Goal: Use online tool/utility: Utilize a website feature to perform a specific function

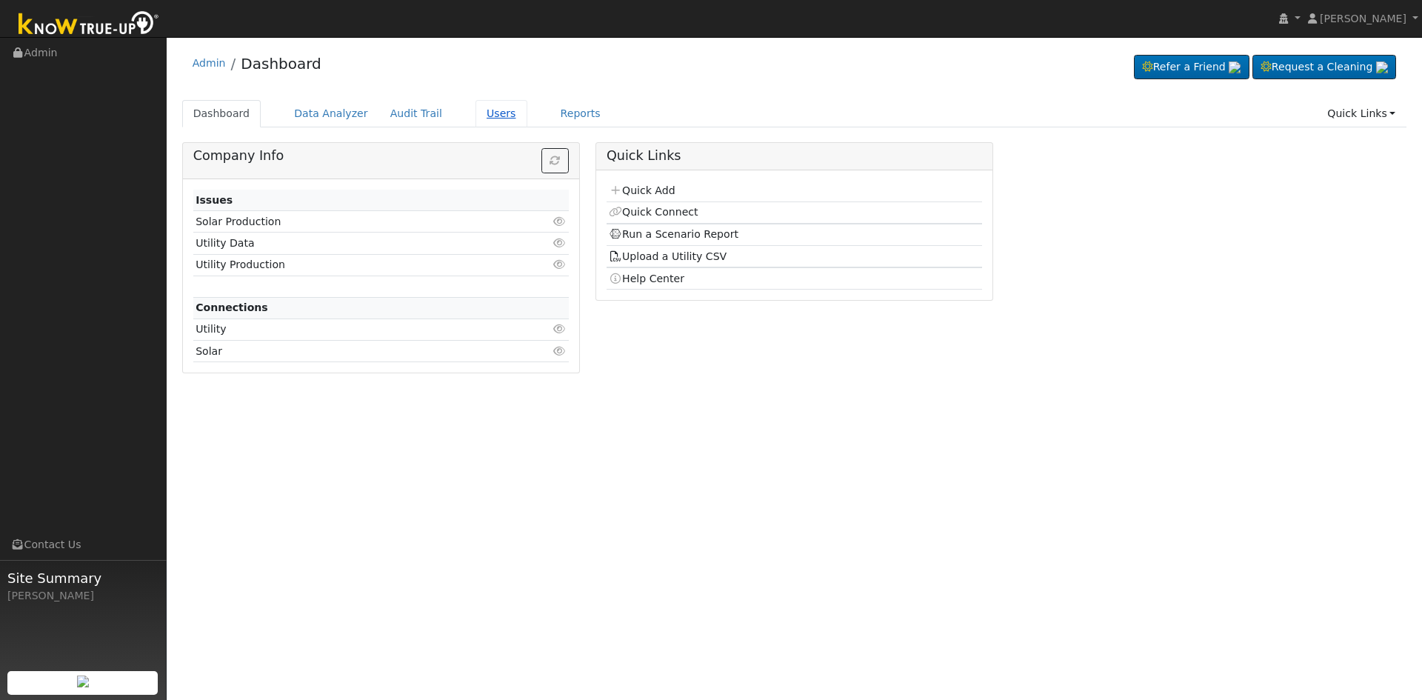
click at [483, 115] on link "Users" at bounding box center [502, 113] width 52 height 27
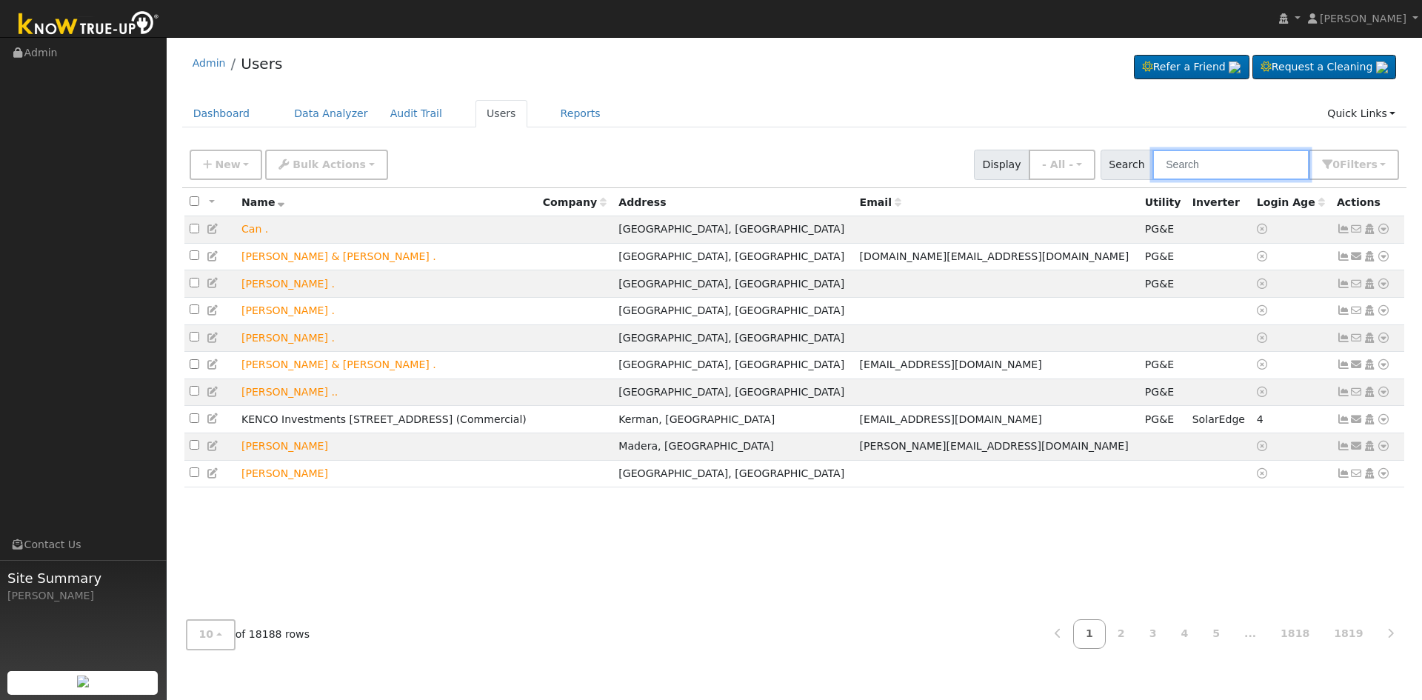
click at [1184, 165] on input "text" at bounding box center [1231, 165] width 157 height 30
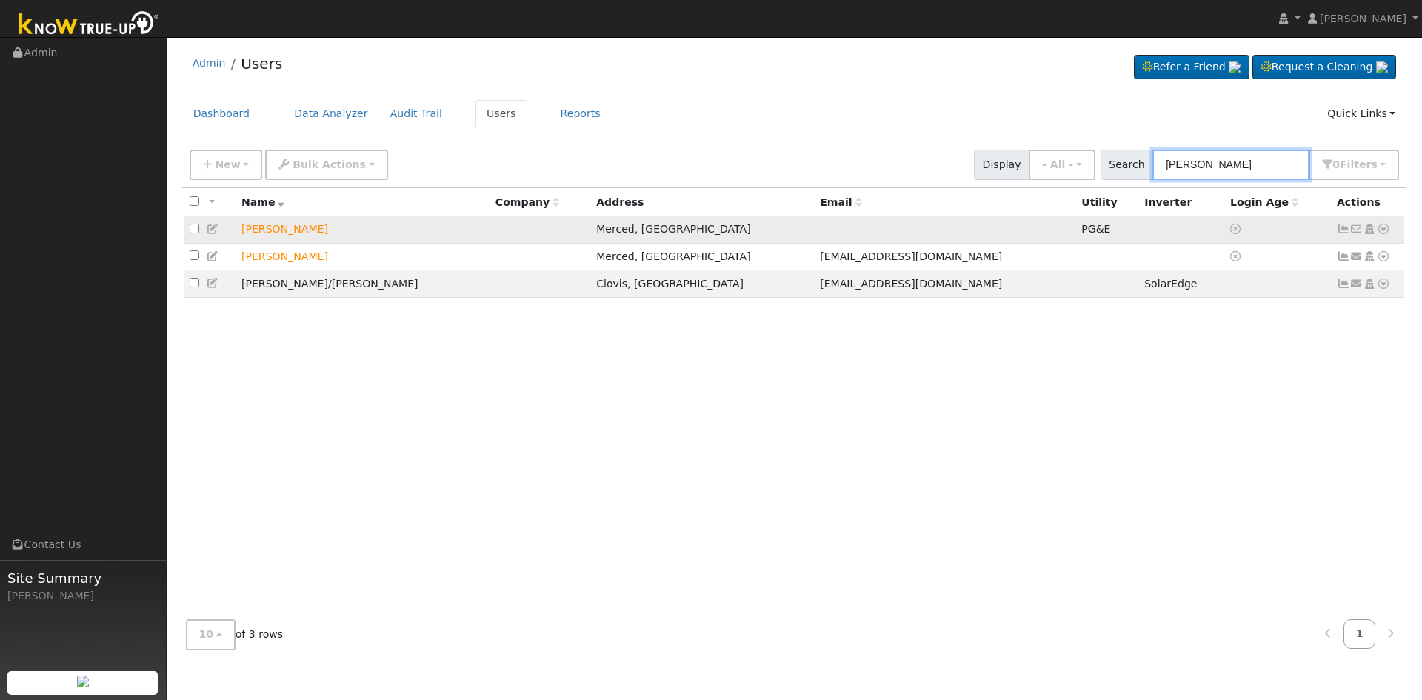
type input "[PERSON_NAME]"
click at [1383, 230] on icon at bounding box center [1383, 229] width 13 height 10
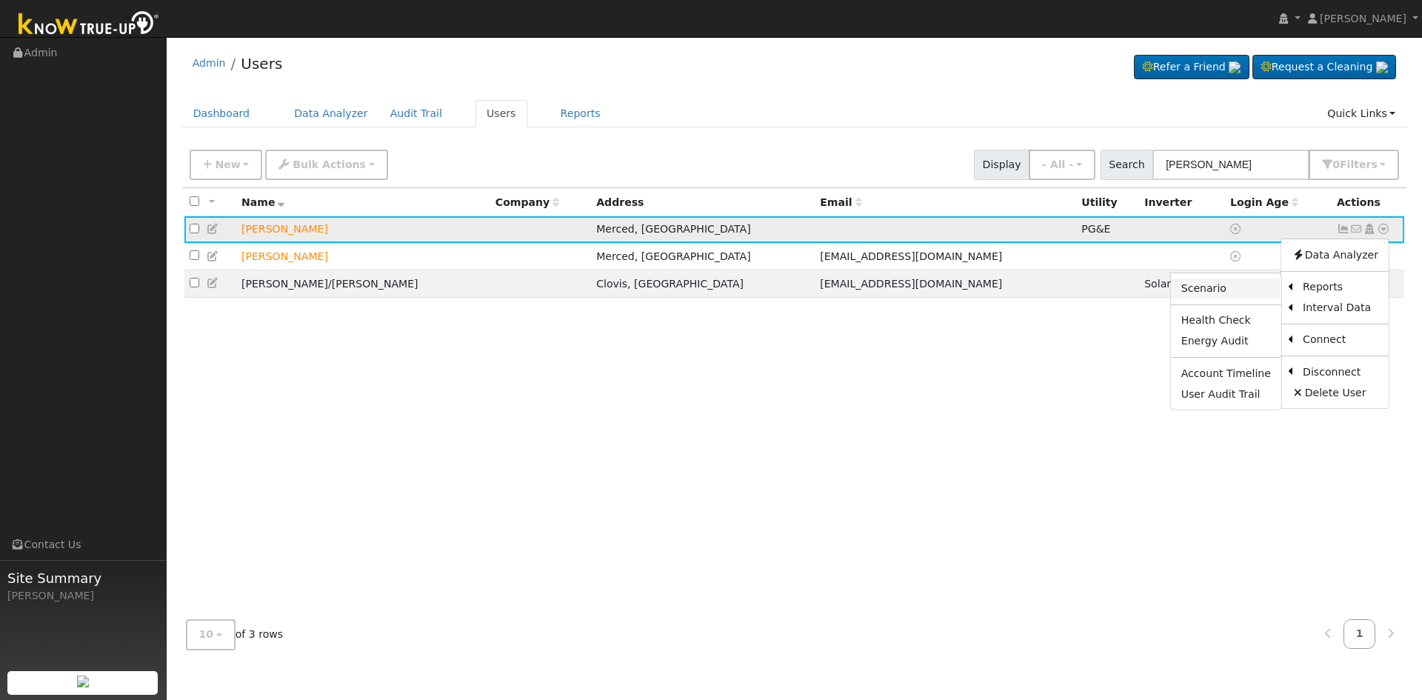
click at [1211, 290] on link "Scenario" at bounding box center [1226, 289] width 110 height 21
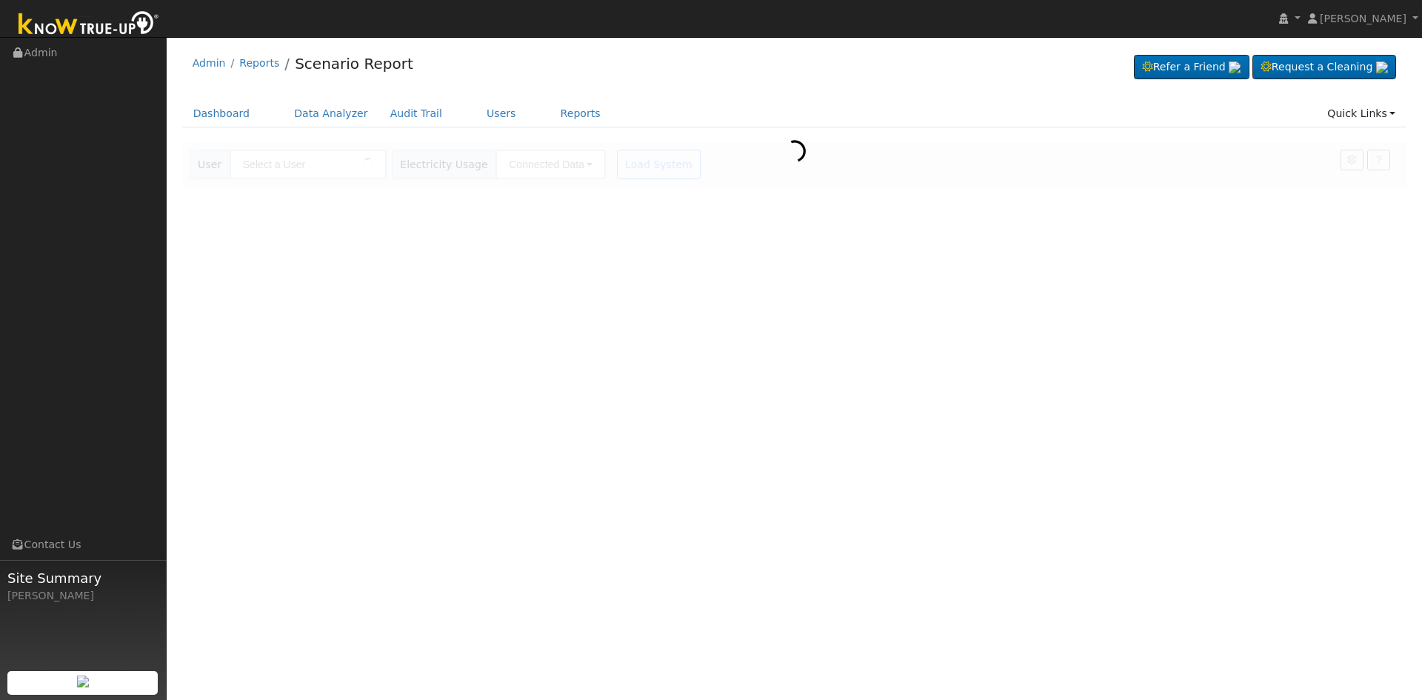
type input "[PERSON_NAME]"
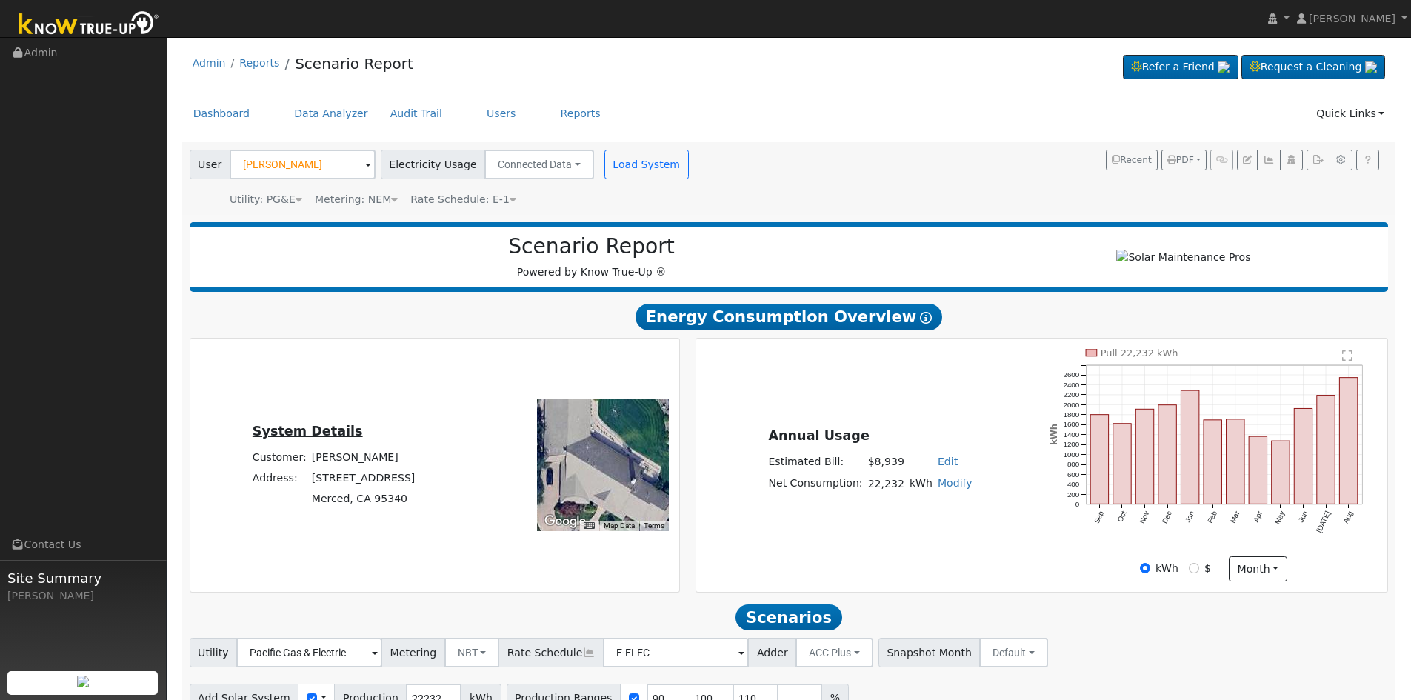
scroll to position [80, 0]
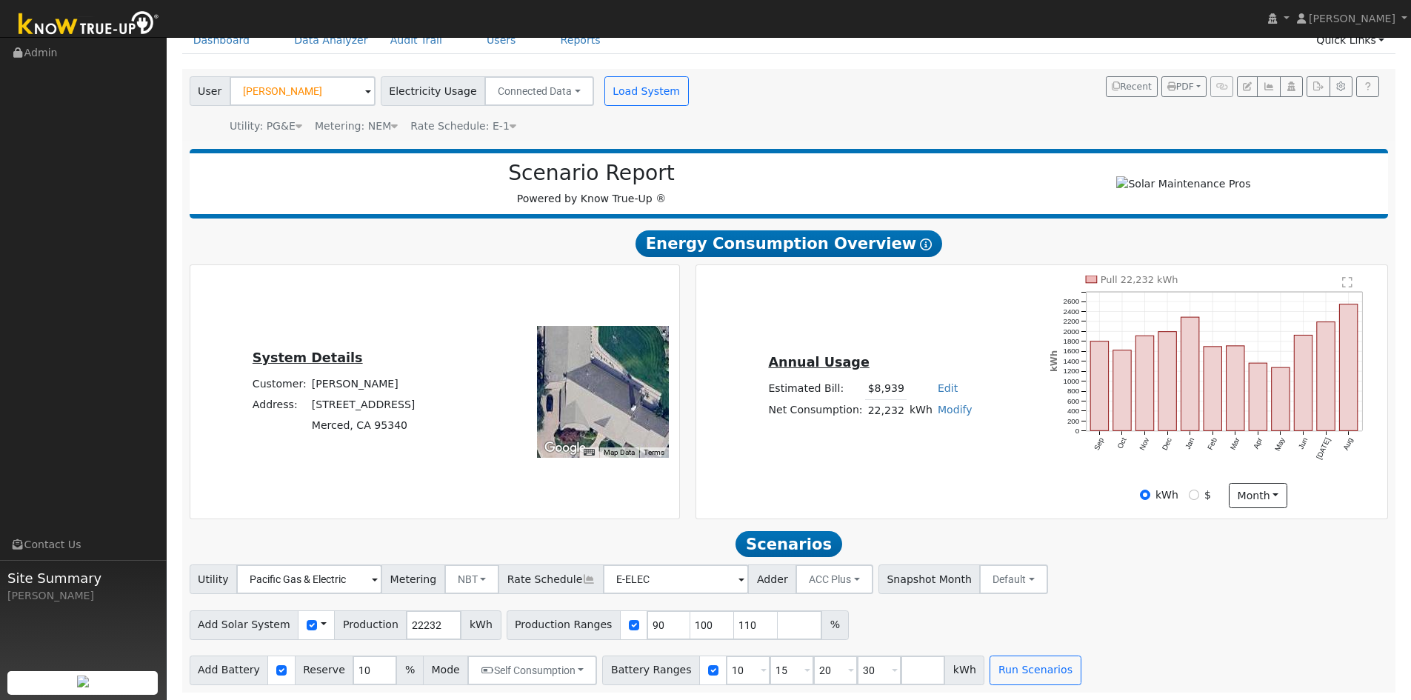
click at [944, 388] on link "Edit" at bounding box center [948, 388] width 20 height 12
type input "10227"
click at [929, 336] on div "Annual Usage Estimated Bill: $8,939 Edit Estimated Bill $ 10227 Annual Net Cons…" at bounding box center [1042, 392] width 687 height 233
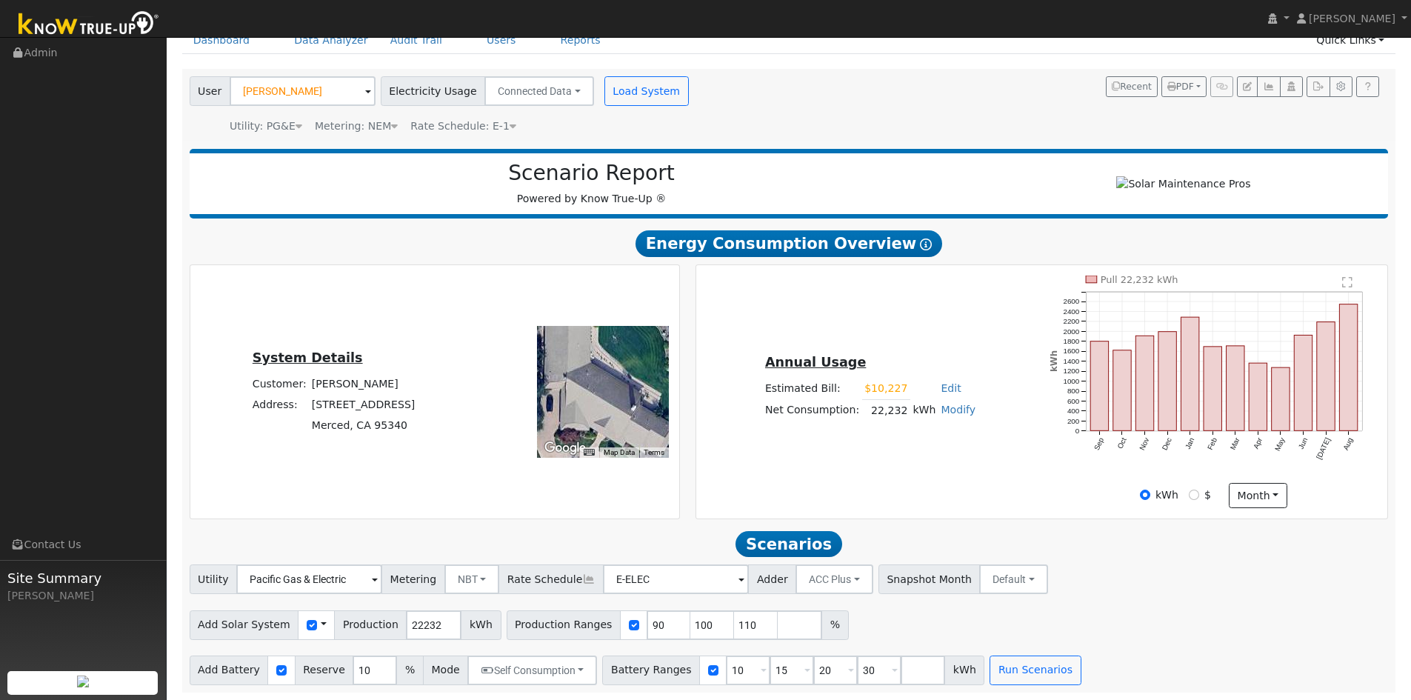
click at [1128, 565] on div "Utility Pacific Gas & Electric Metering NBT NEM NBT Rate Schedule E-ELEC Adder …" at bounding box center [789, 576] width 1205 height 35
click at [734, 619] on input "110" at bounding box center [756, 625] width 44 height 30
type input "1"
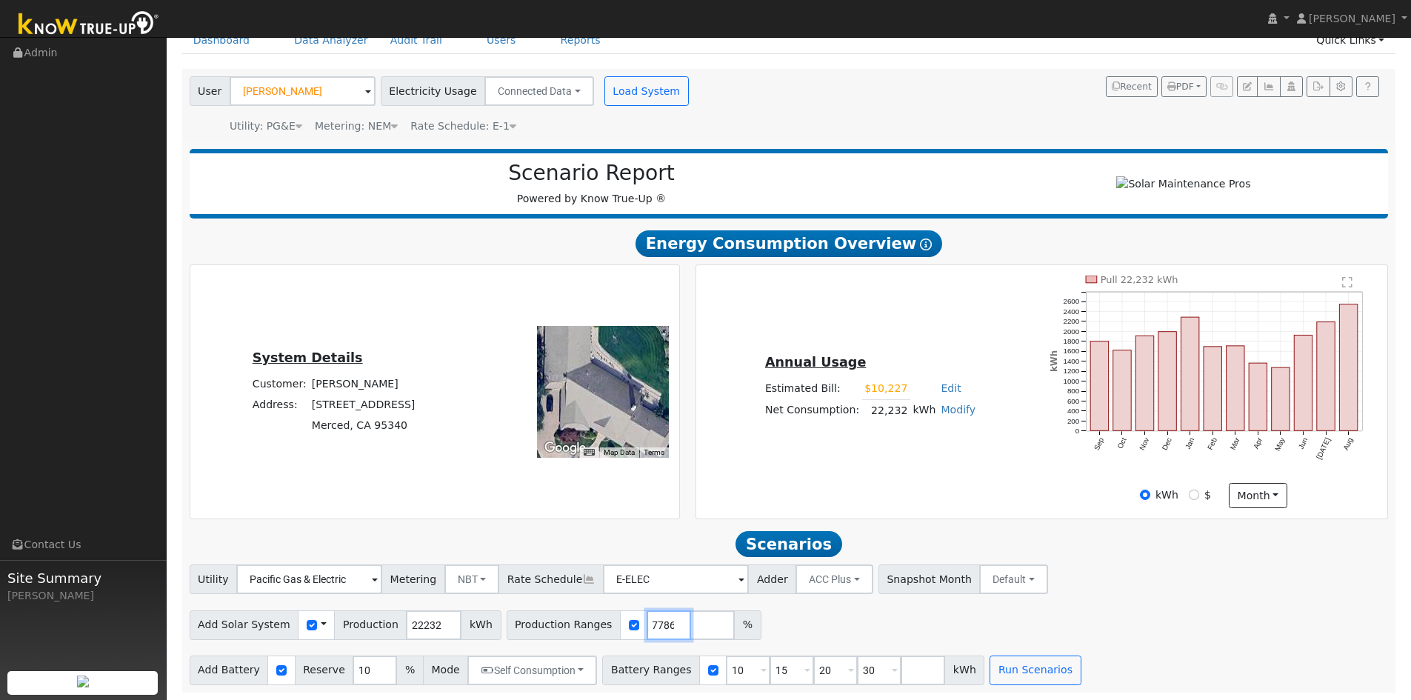
type input "121.936847786"
click at [857, 666] on input "30" at bounding box center [879, 671] width 44 height 30
type input "3"
type input "27"
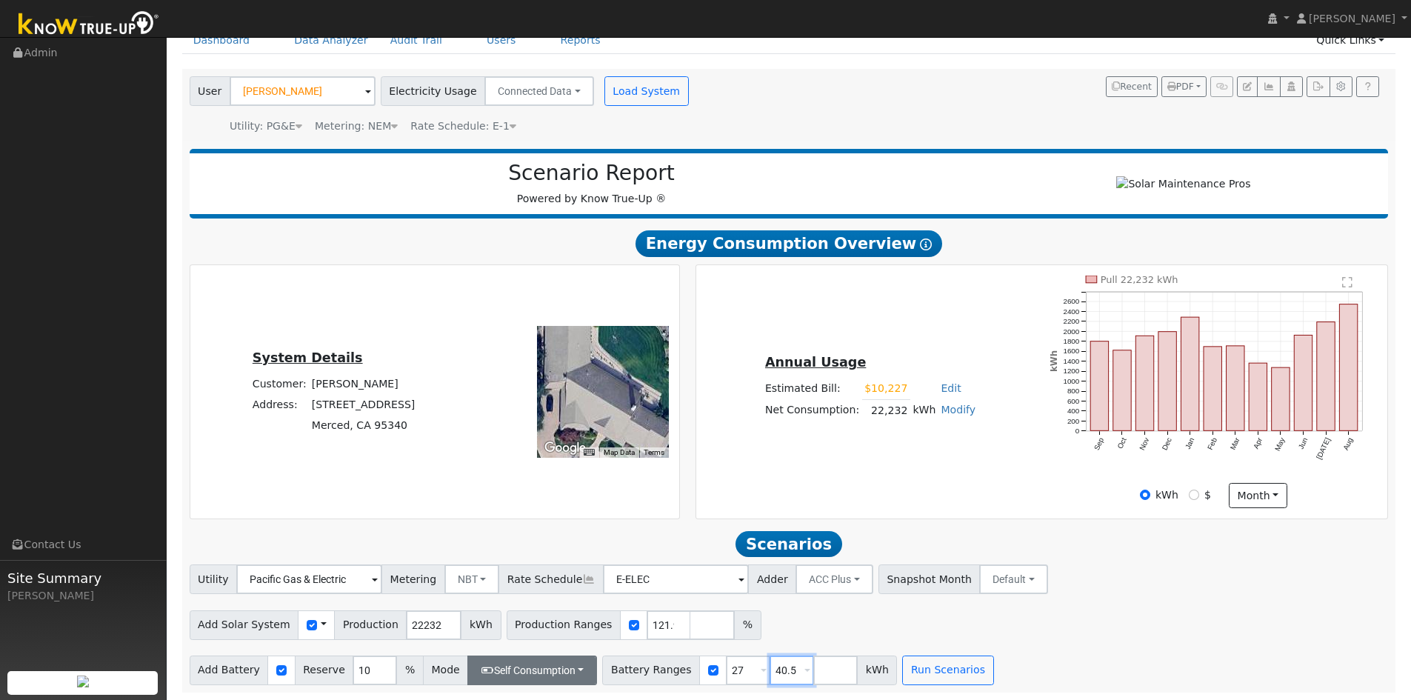
type input "40.5"
click at [539, 671] on button "Self Consumption" at bounding box center [532, 671] width 130 height 30
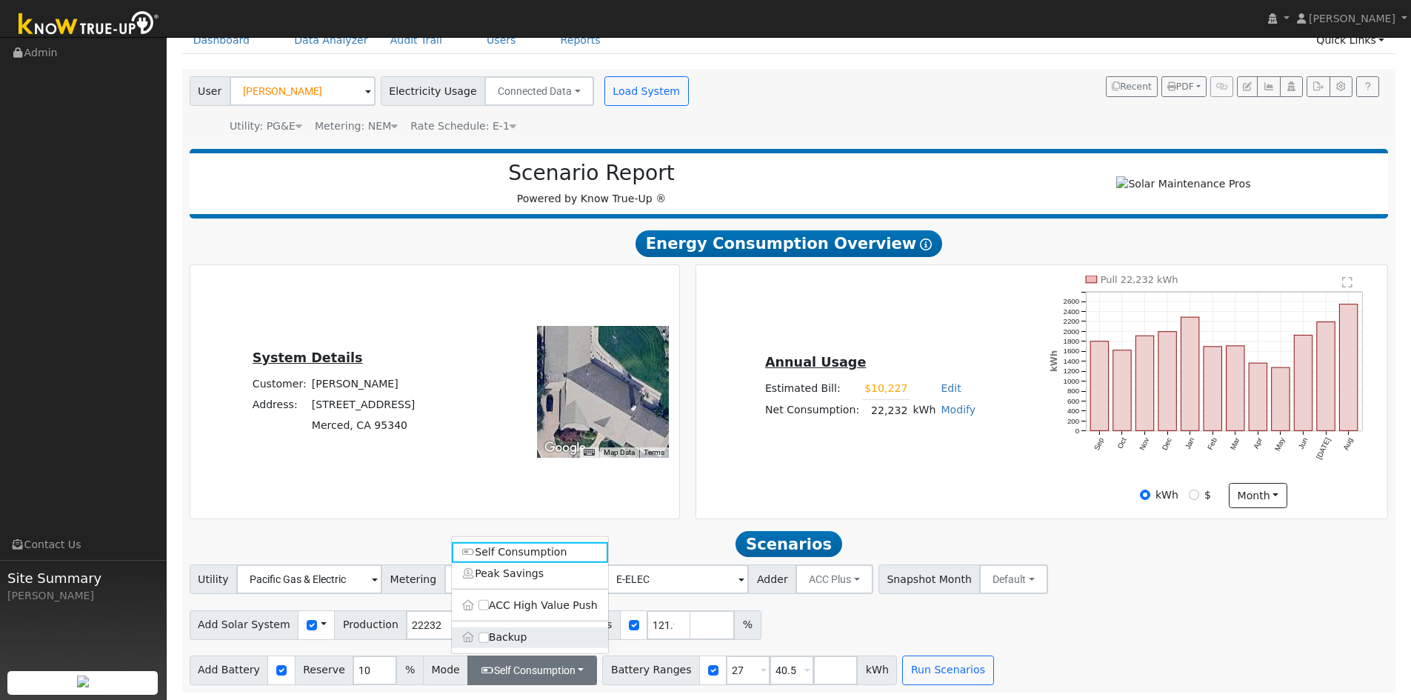
click at [530, 639] on label "Backup" at bounding box center [530, 637] width 156 height 21
click at [489, 639] on input "Backup" at bounding box center [484, 637] width 10 height 10
type input "20"
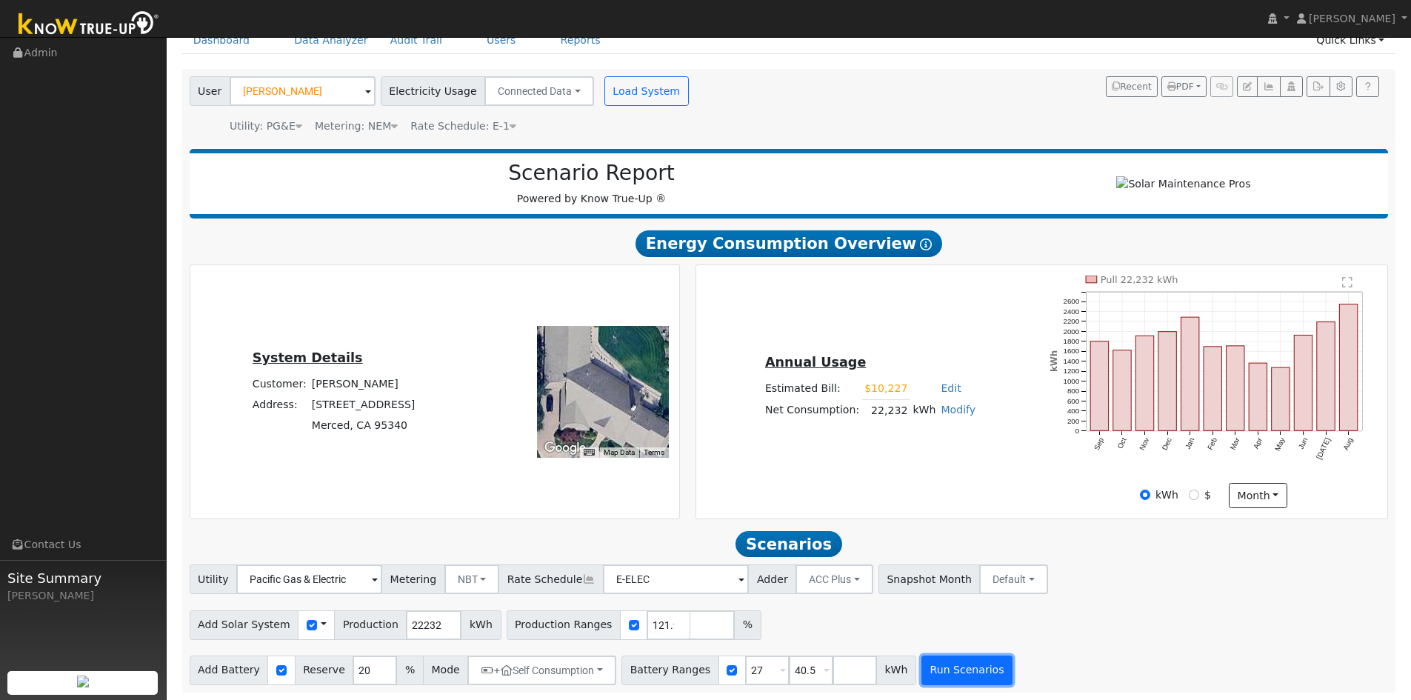
click at [949, 670] on button "Run Scenarios" at bounding box center [967, 671] width 91 height 30
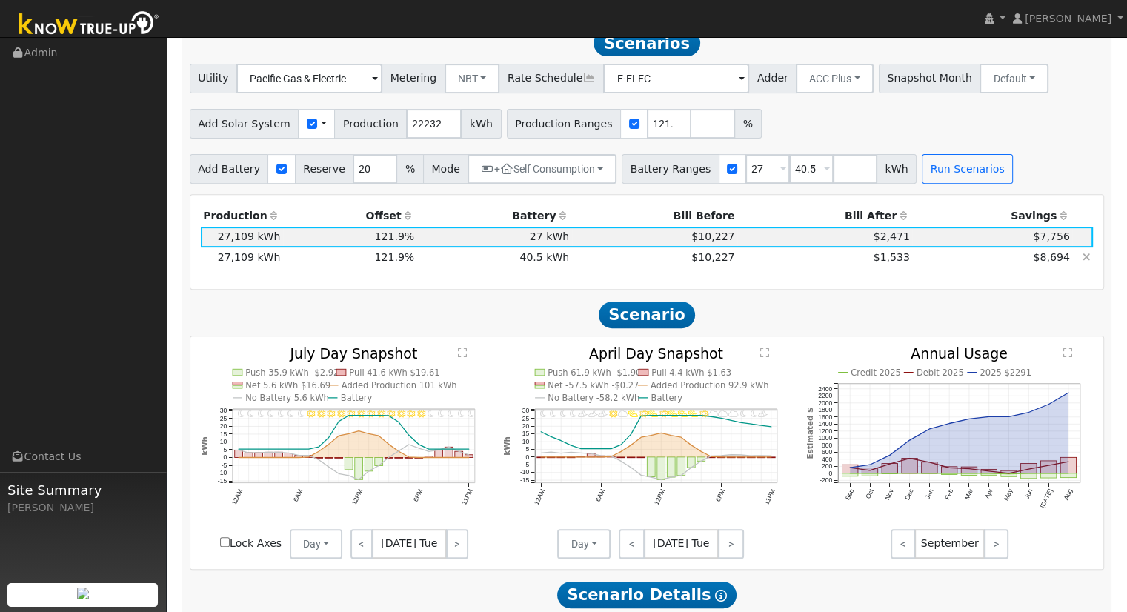
scroll to position [491, 0]
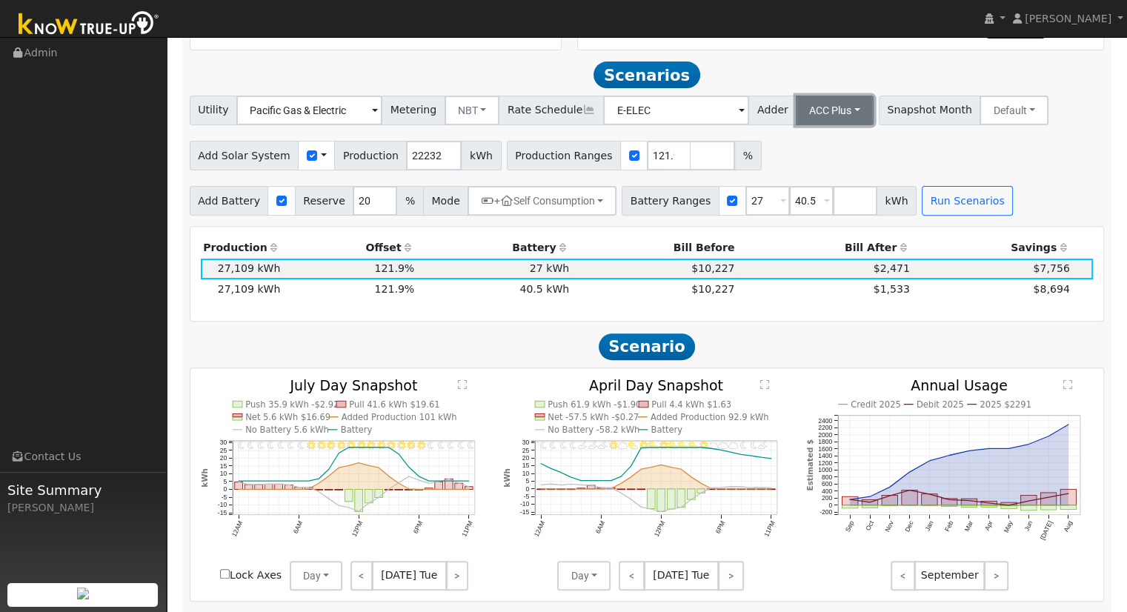
click at [815, 107] on button "ACC Plus" at bounding box center [835, 111] width 78 height 30
click at [824, 190] on link "SB-535" at bounding box center [818, 184] width 103 height 21
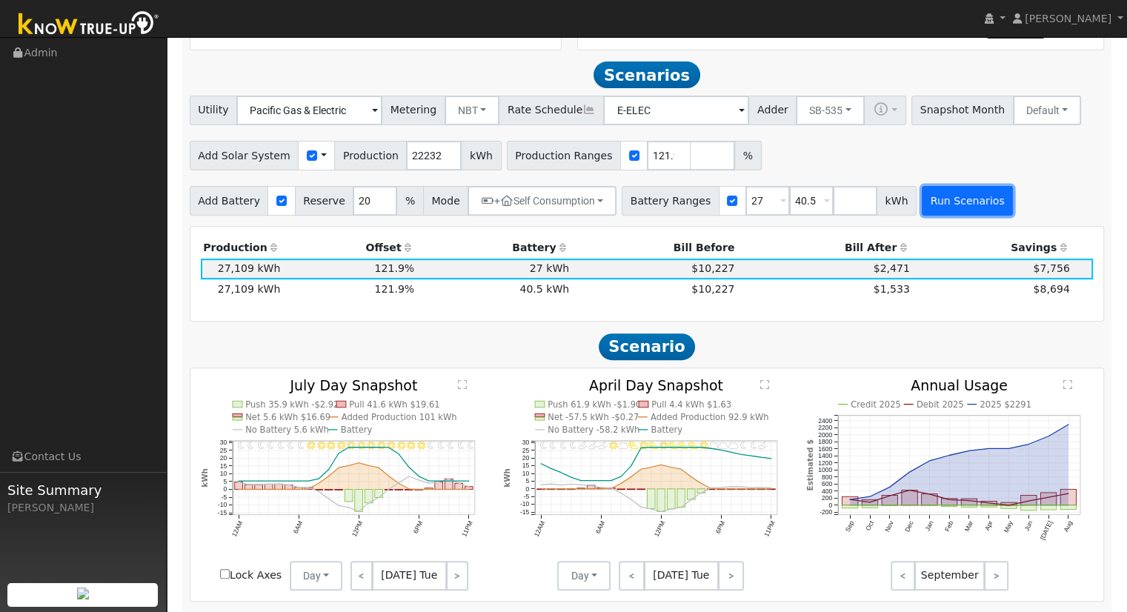
click at [939, 211] on button "Run Scenarios" at bounding box center [967, 201] width 91 height 30
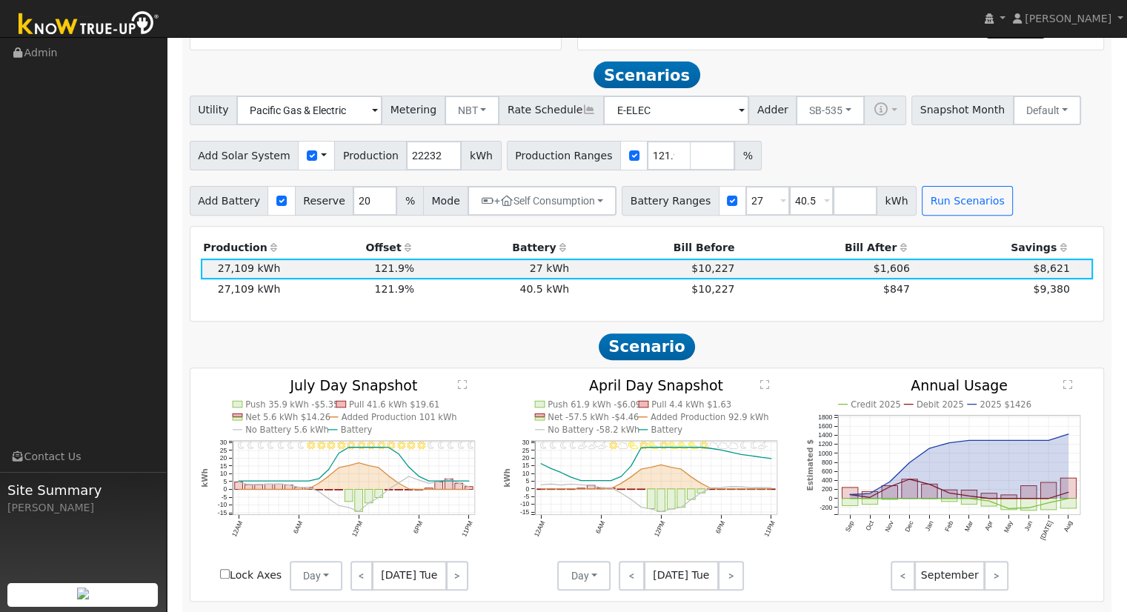
scroll to position [513, 0]
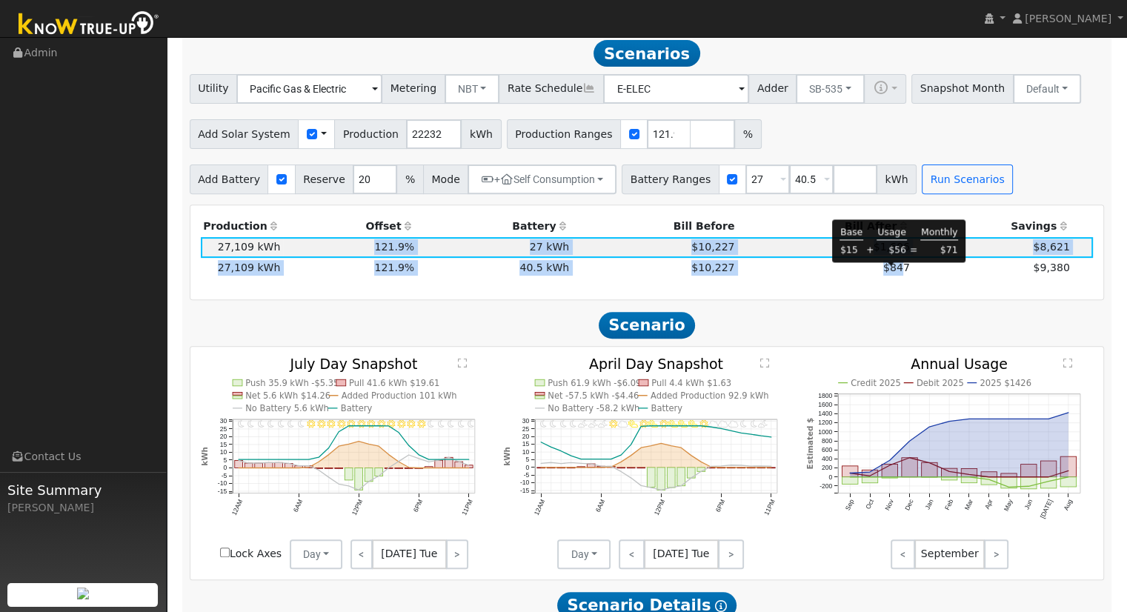
drag, startPoint x: 893, startPoint y: 270, endPoint x: 84, endPoint y: 249, distance: 809.3
click at [375, 249] on tbody "27,109 kWh 121.9% 27 kWh 20% + $10,227 $1,606 $8,621 1 27,109 kWh 121.9% 40.5 k…" at bounding box center [647, 257] width 893 height 41
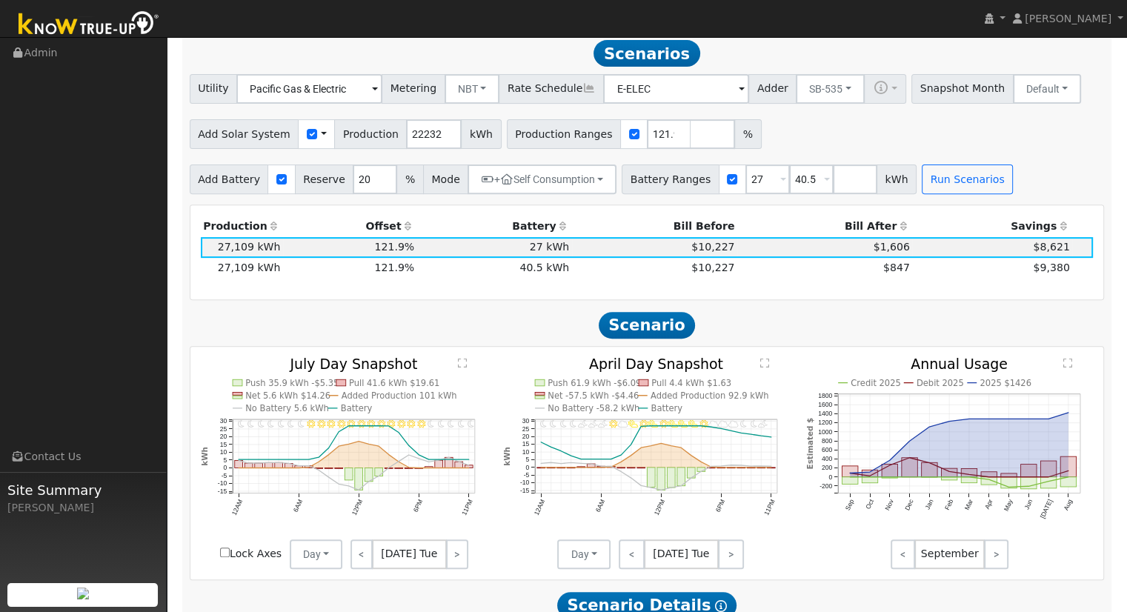
click at [799, 332] on h2 "Scenario" at bounding box center [647, 324] width 915 height 27
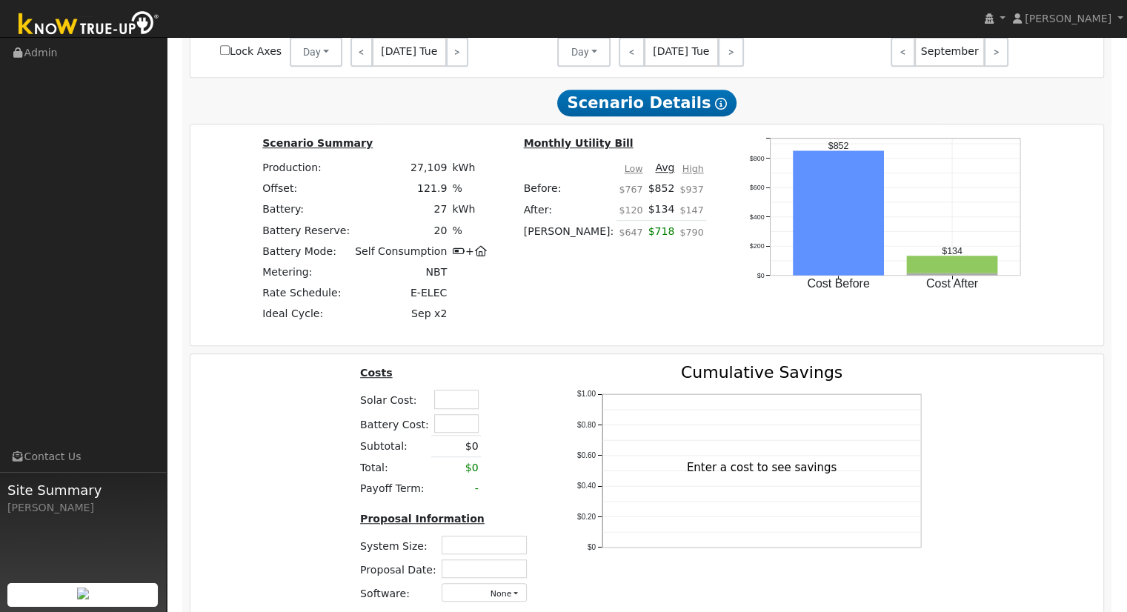
scroll to position [1031, 0]
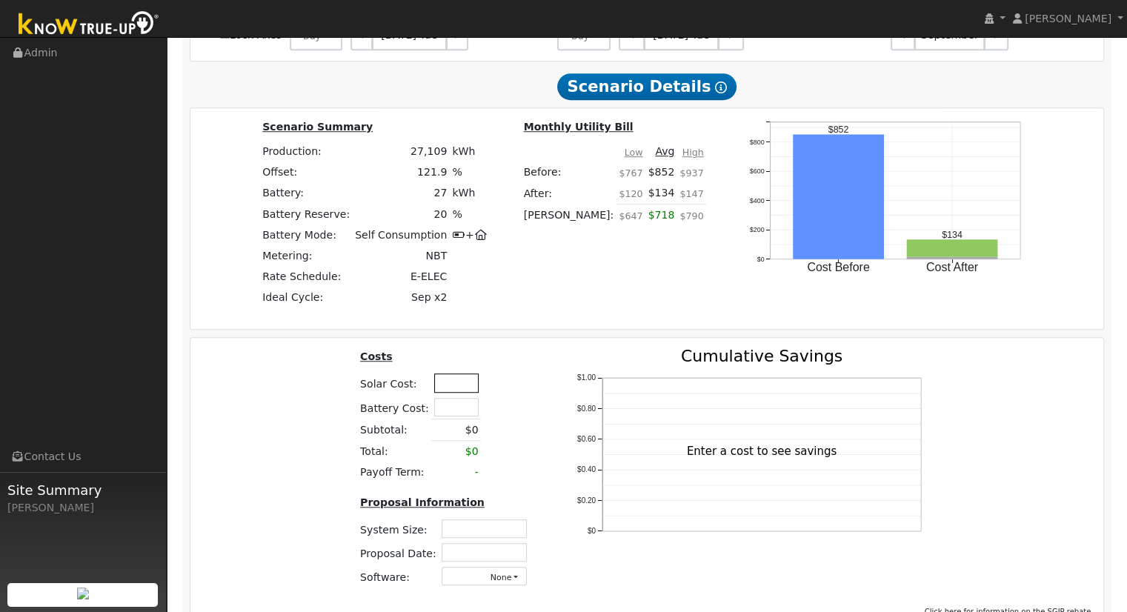
click at [444, 392] on input "text" at bounding box center [456, 382] width 44 height 19
type input "$76,850"
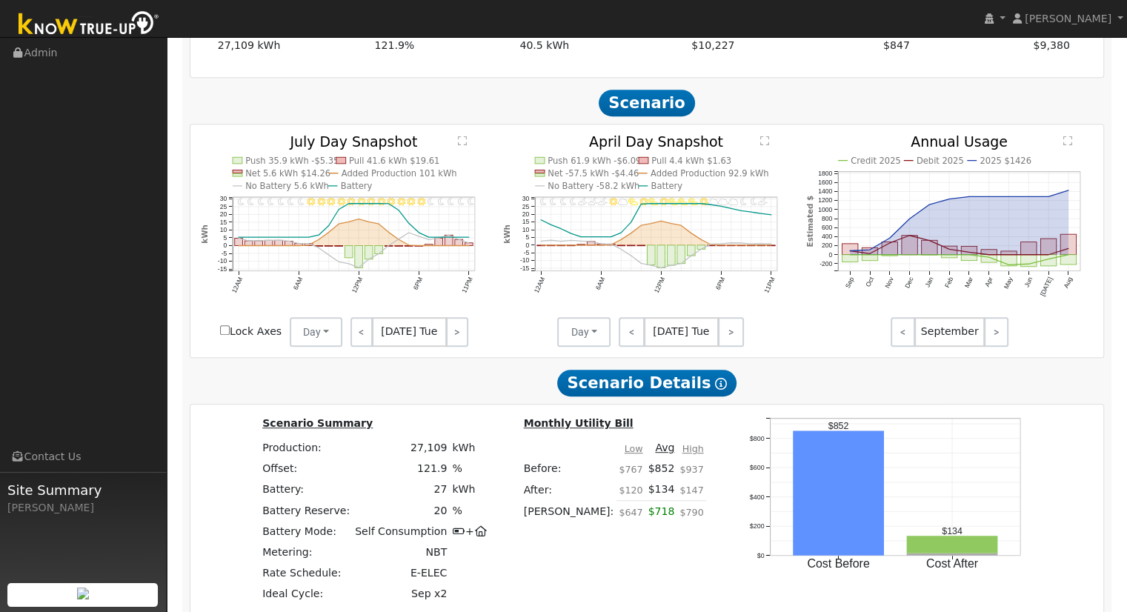
scroll to position [735, 0]
click at [762, 54] on td "$847" at bounding box center [824, 46] width 175 height 21
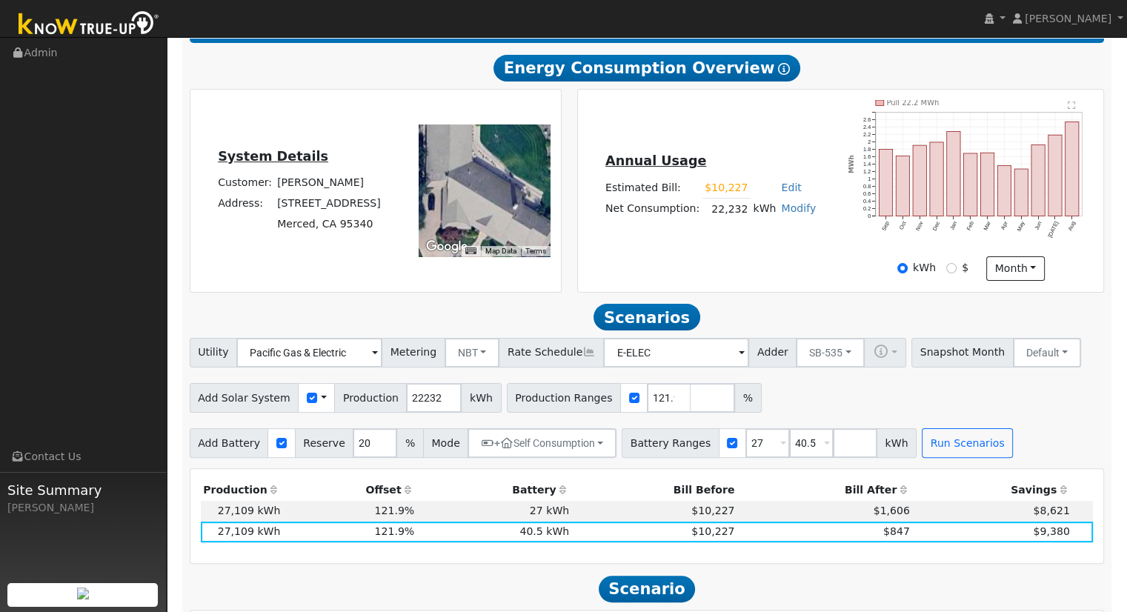
scroll to position [216, 0]
